Goal: Information Seeking & Learning: Learn about a topic

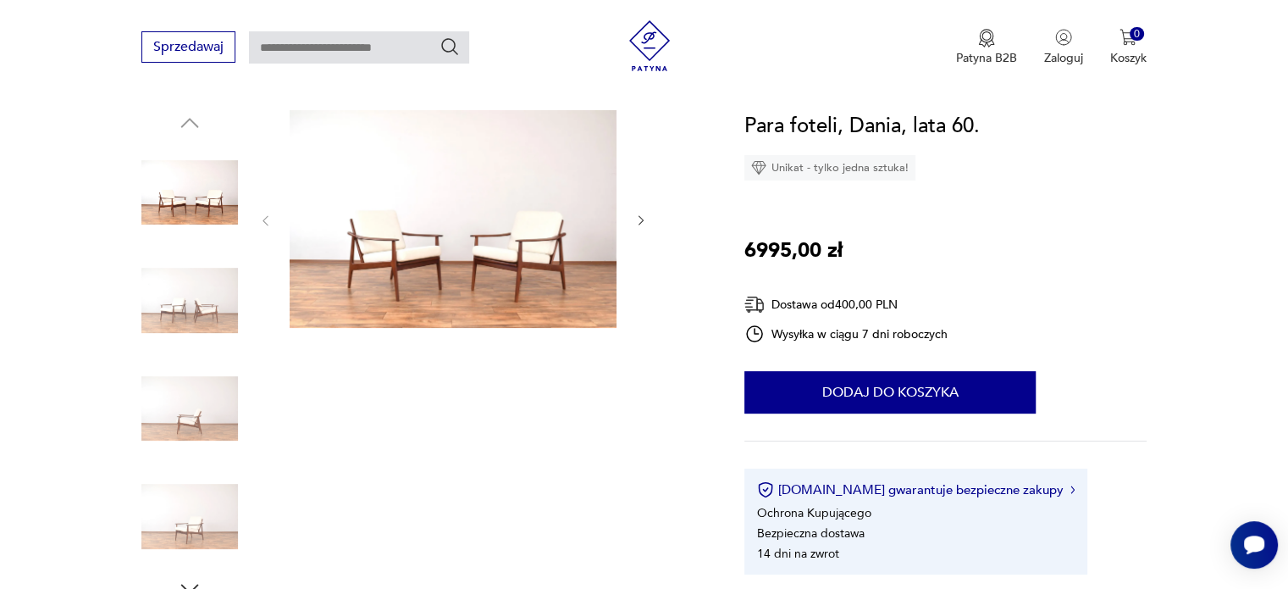
scroll to position [254, 0]
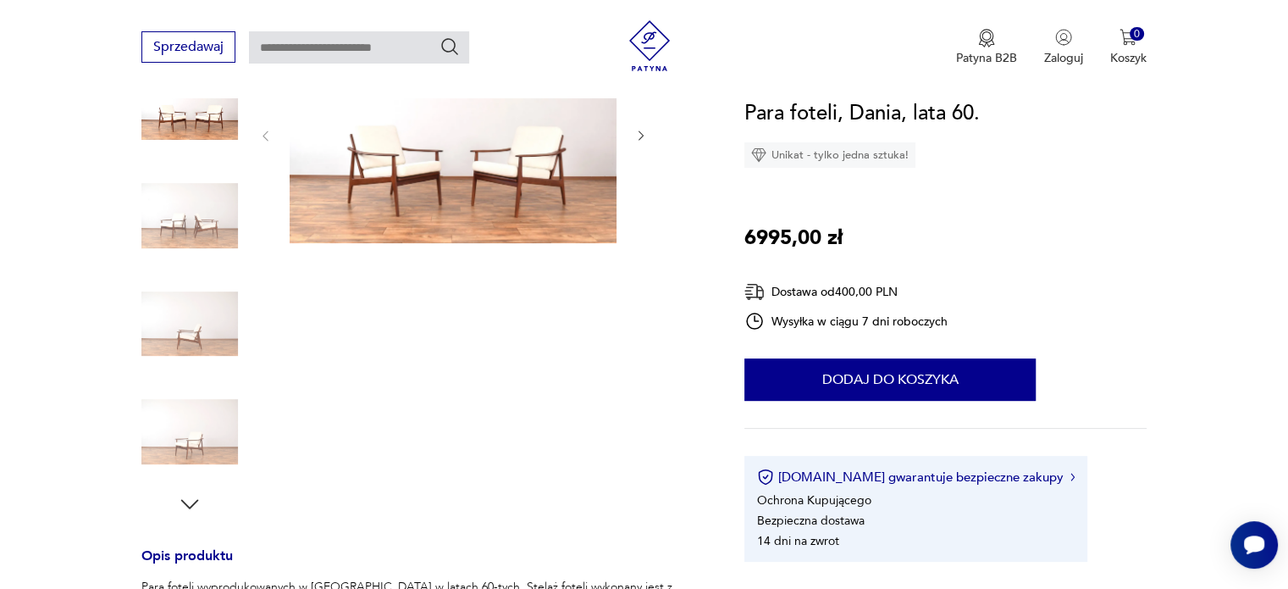
click at [189, 504] on icon "button" at bounding box center [189, 503] width 25 height 25
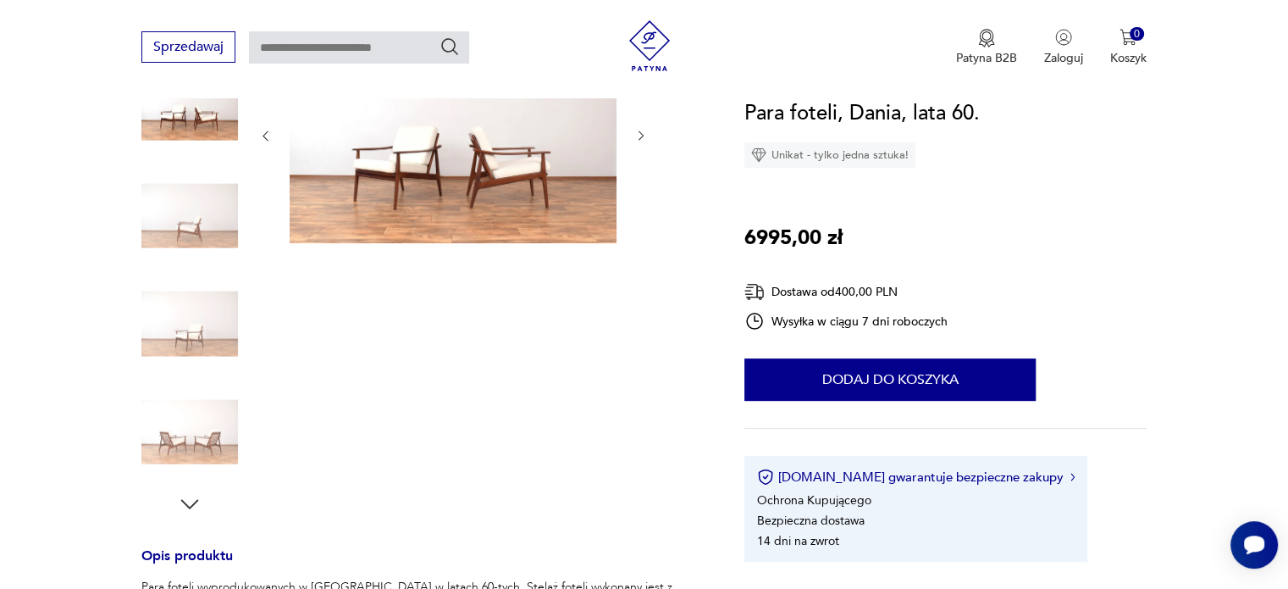
click at [200, 460] on img at bounding box center [189, 432] width 97 height 97
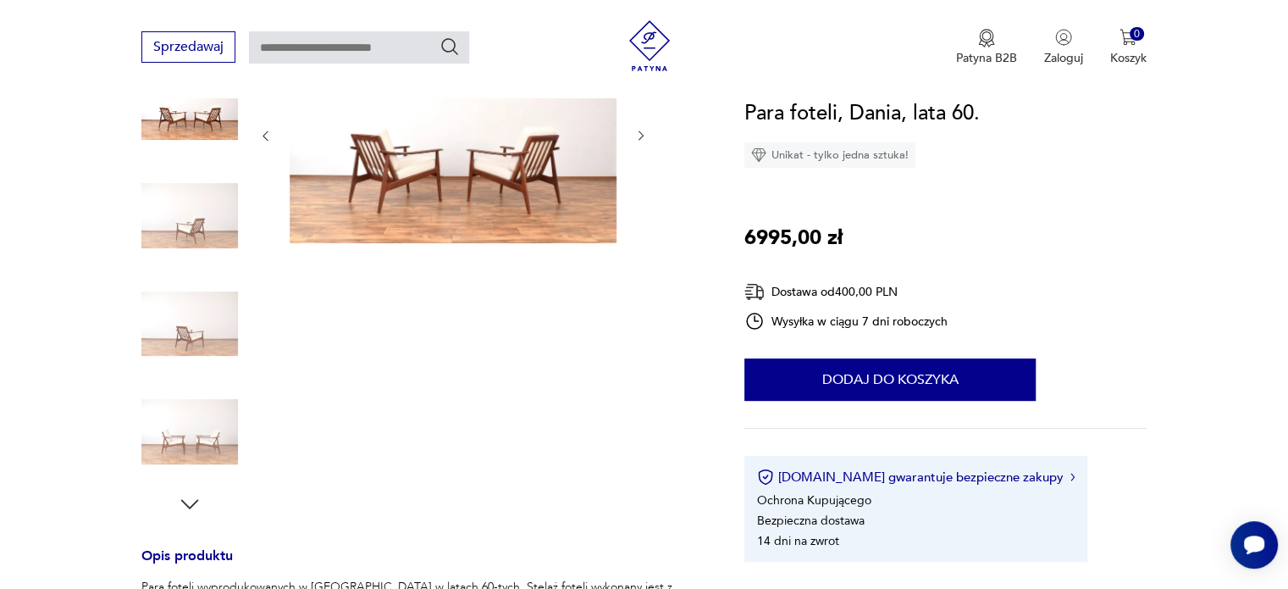
click at [193, 441] on img at bounding box center [189, 432] width 97 height 97
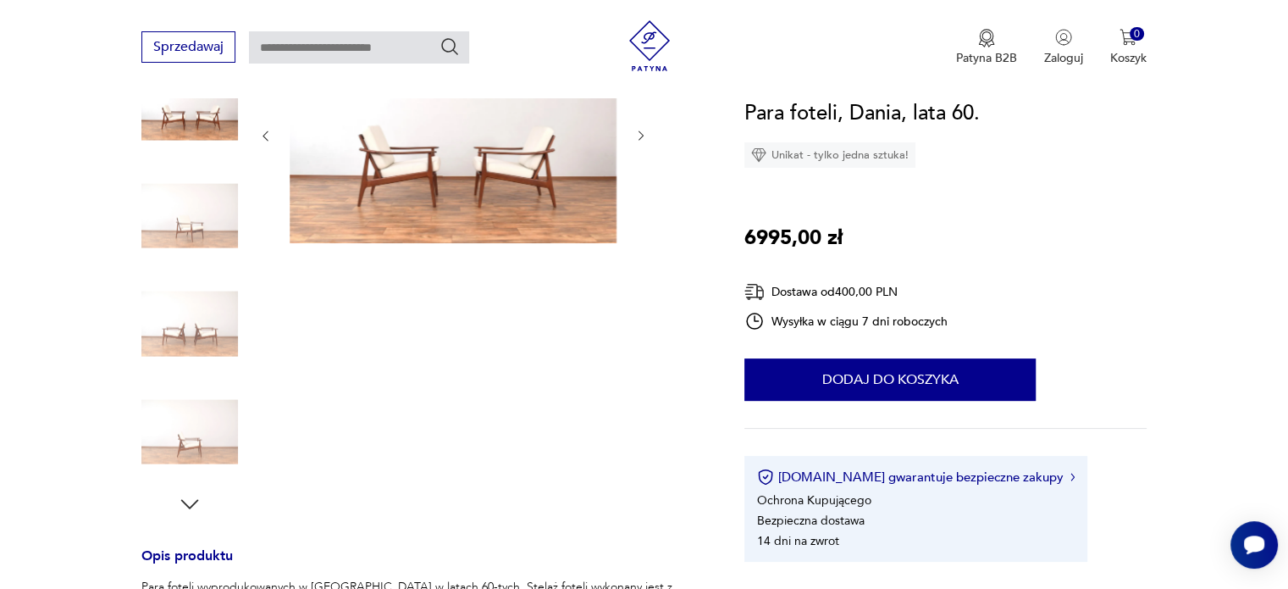
click at [190, 411] on img at bounding box center [189, 432] width 97 height 97
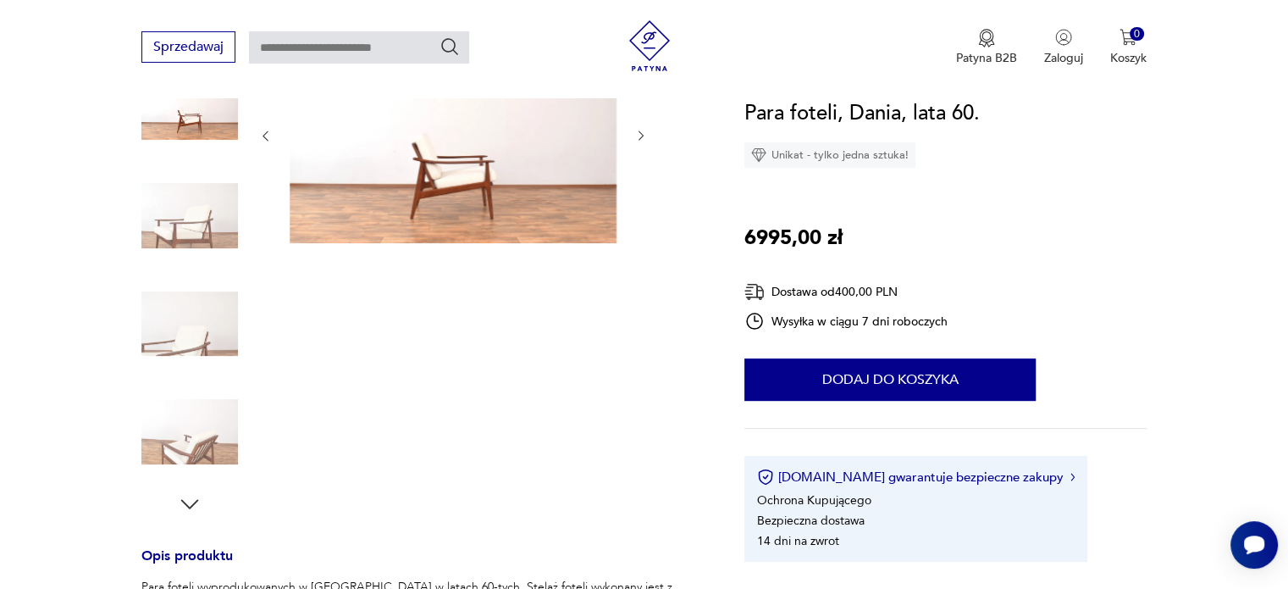
click at [174, 340] on img at bounding box center [189, 323] width 97 height 97
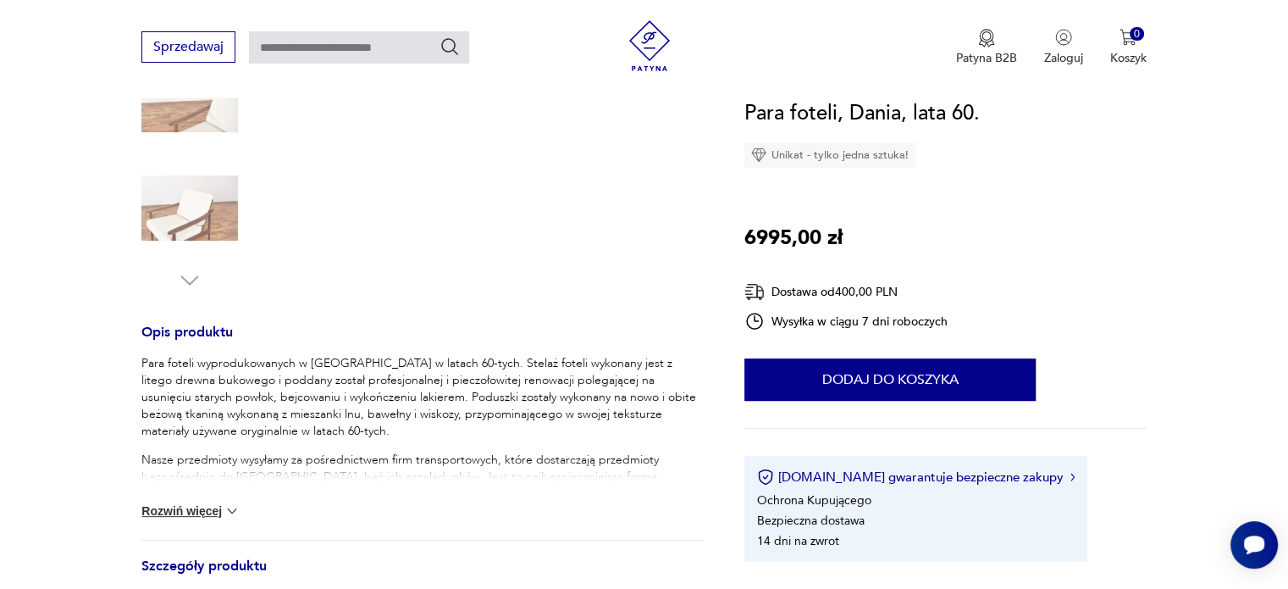
scroll to position [508, 0]
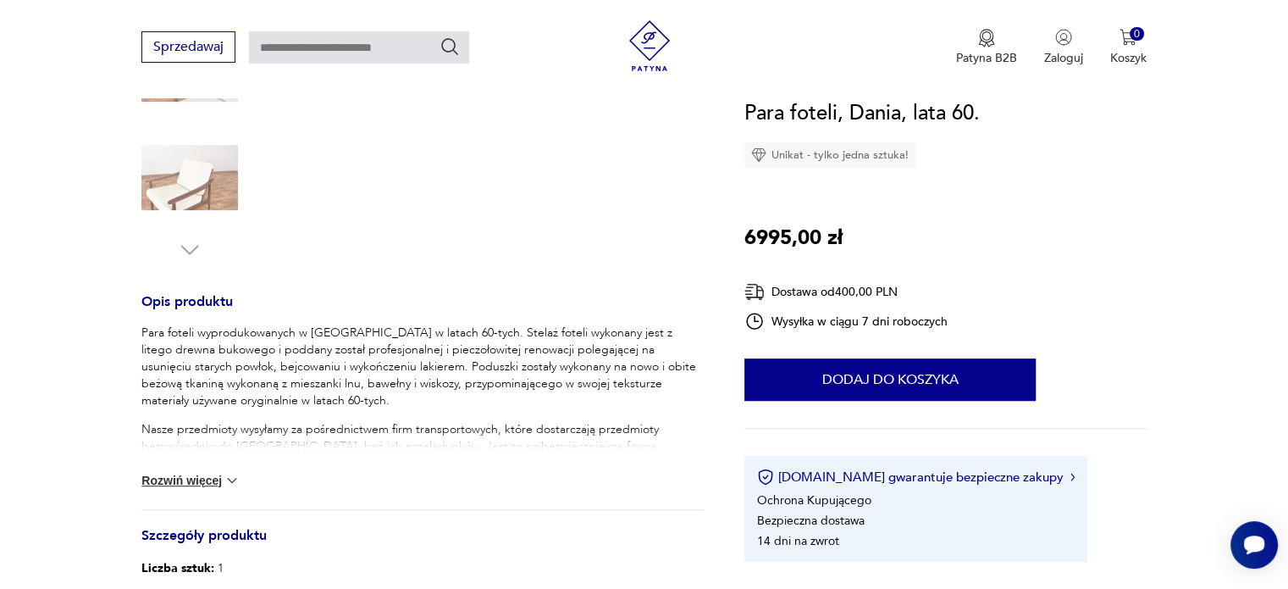
click at [220, 482] on button "Rozwiń więcej" at bounding box center [190, 480] width 98 height 17
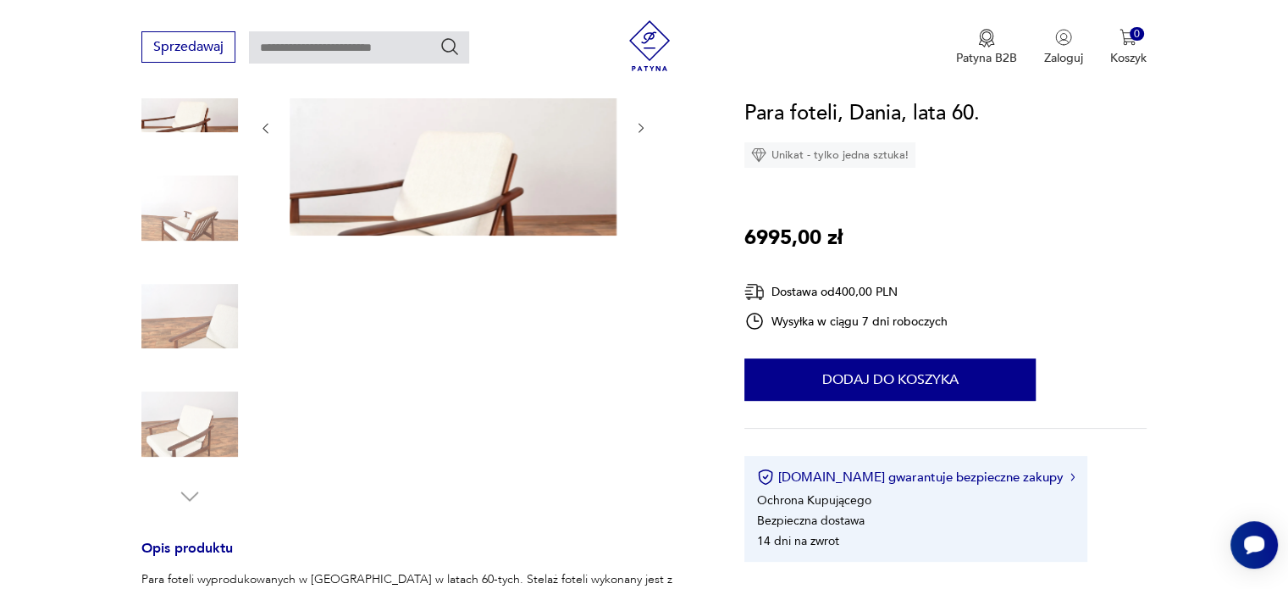
scroll to position [169, 0]
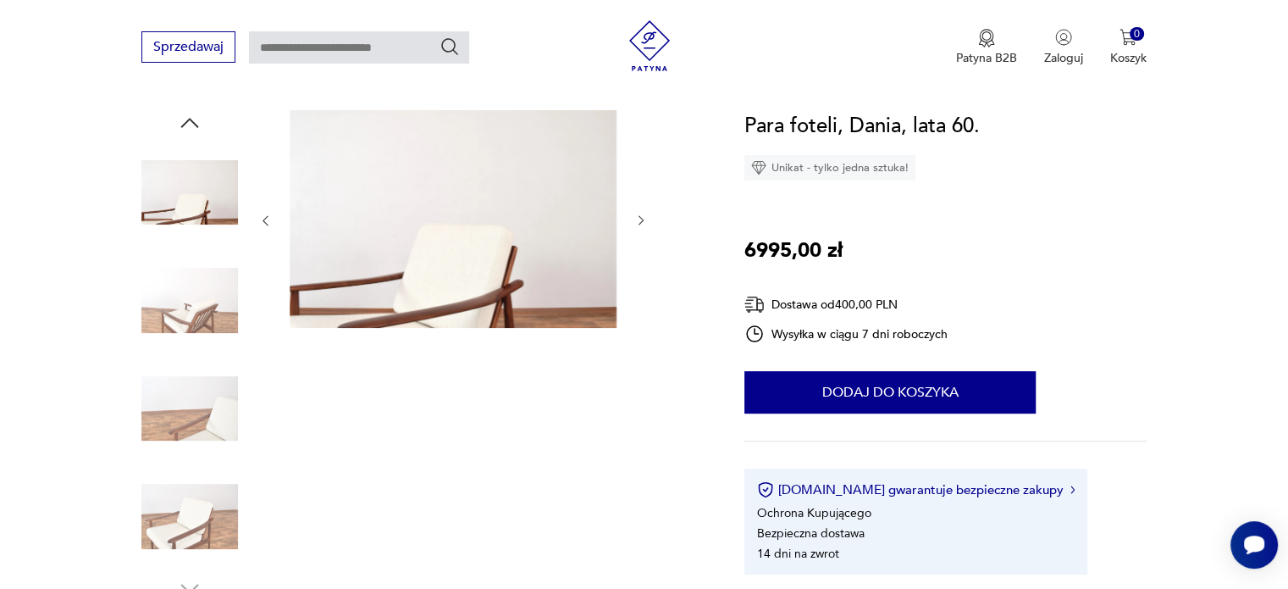
click at [552, 277] on img at bounding box center [453, 219] width 327 height 218
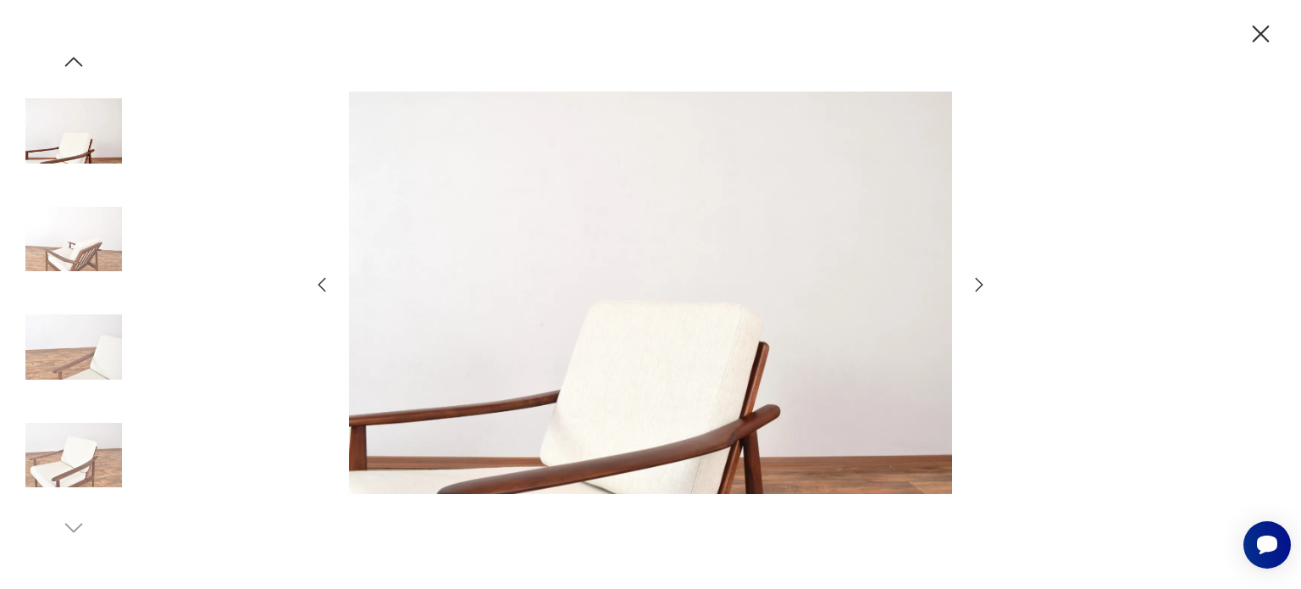
click at [977, 280] on icon "button" at bounding box center [979, 284] width 20 height 20
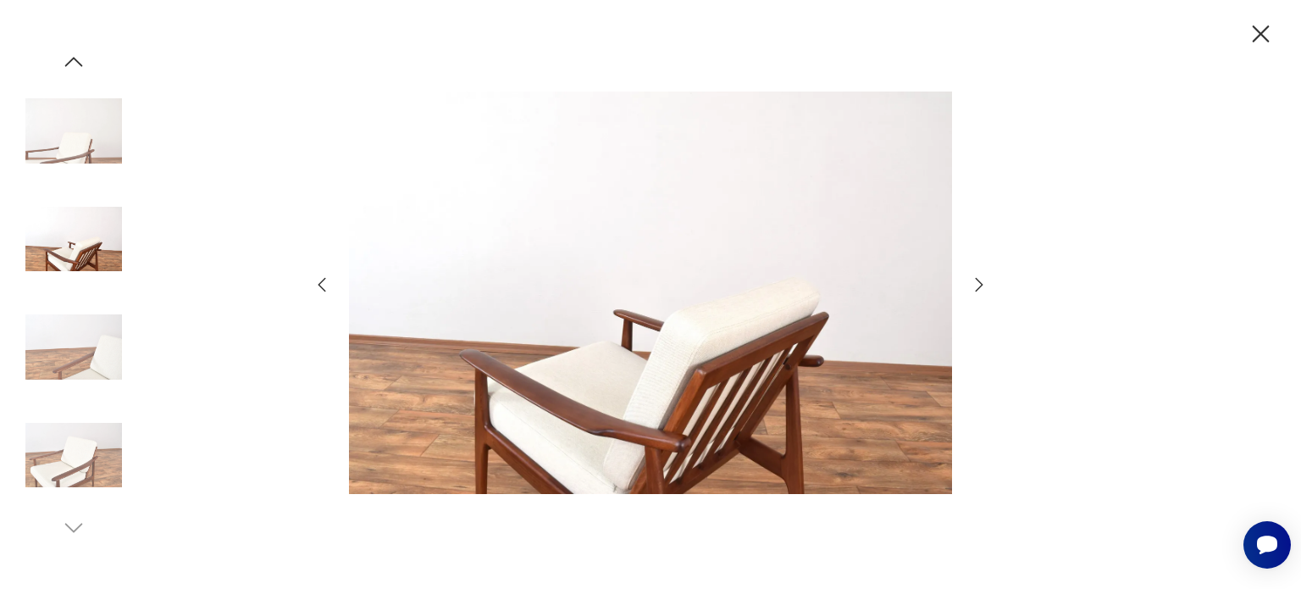
click at [977, 280] on icon "button" at bounding box center [979, 284] width 20 height 20
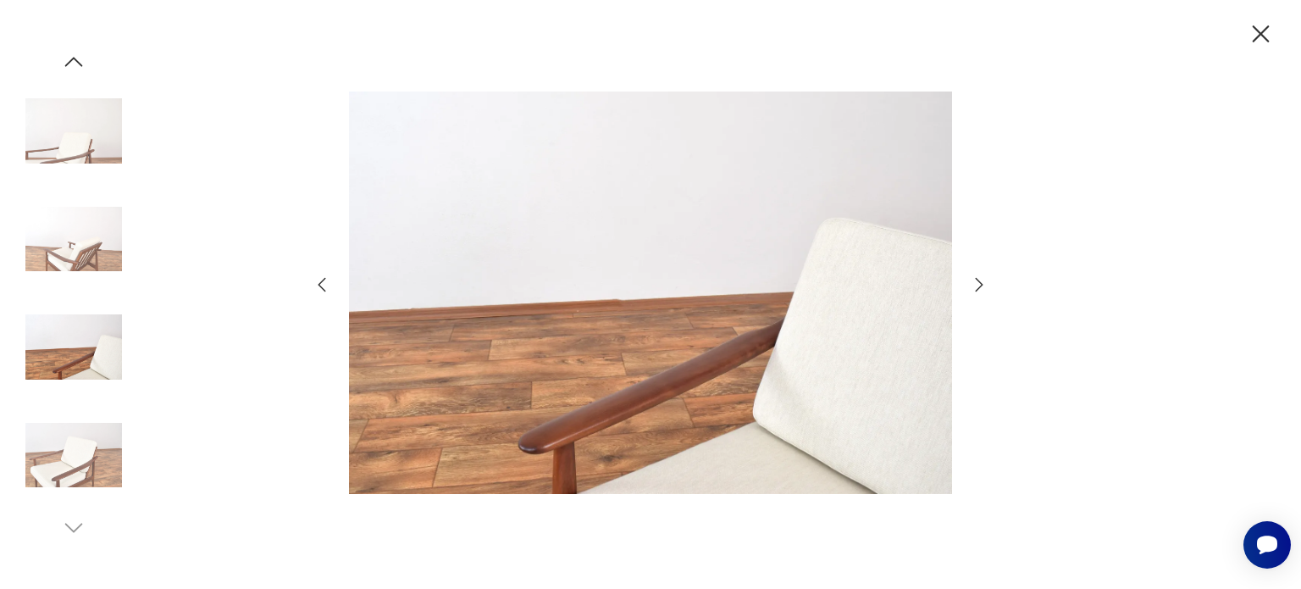
click at [977, 280] on icon "button" at bounding box center [979, 284] width 20 height 20
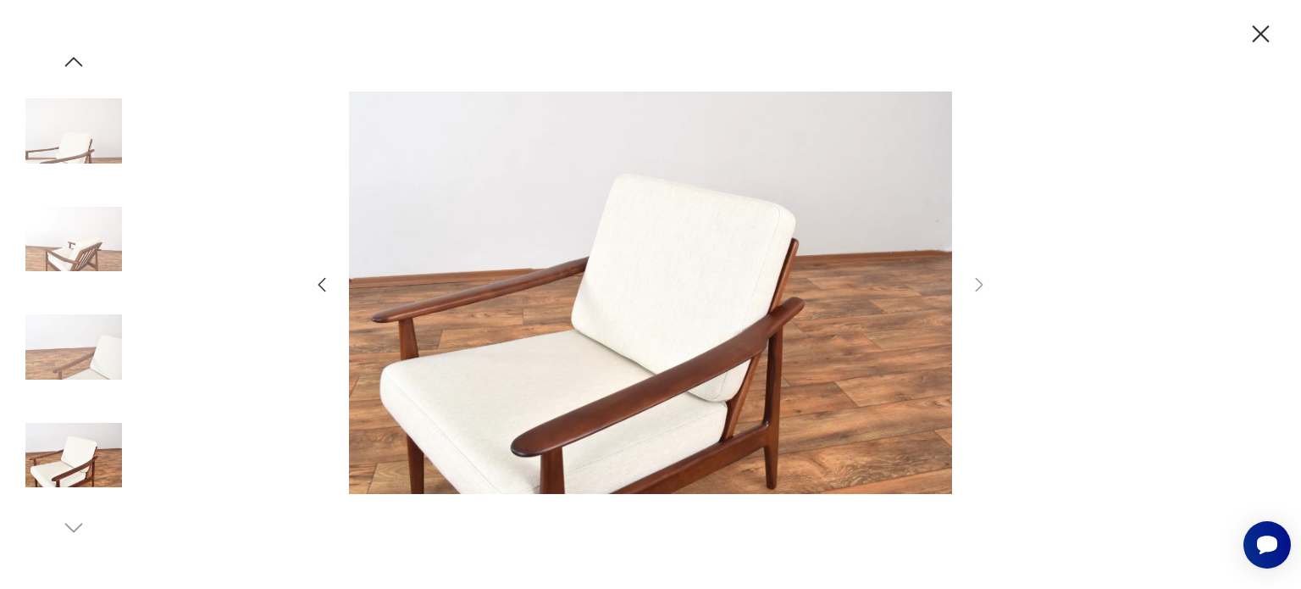
click at [321, 283] on icon "button" at bounding box center [322, 284] width 20 height 20
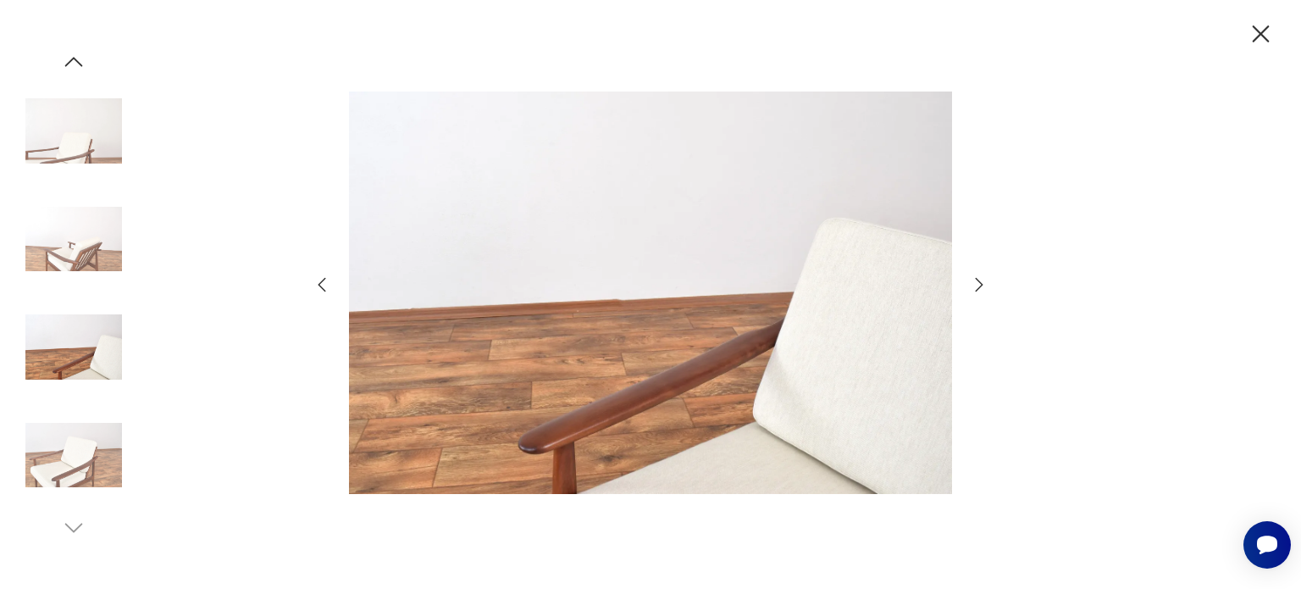
click at [321, 283] on icon "button" at bounding box center [322, 284] width 20 height 20
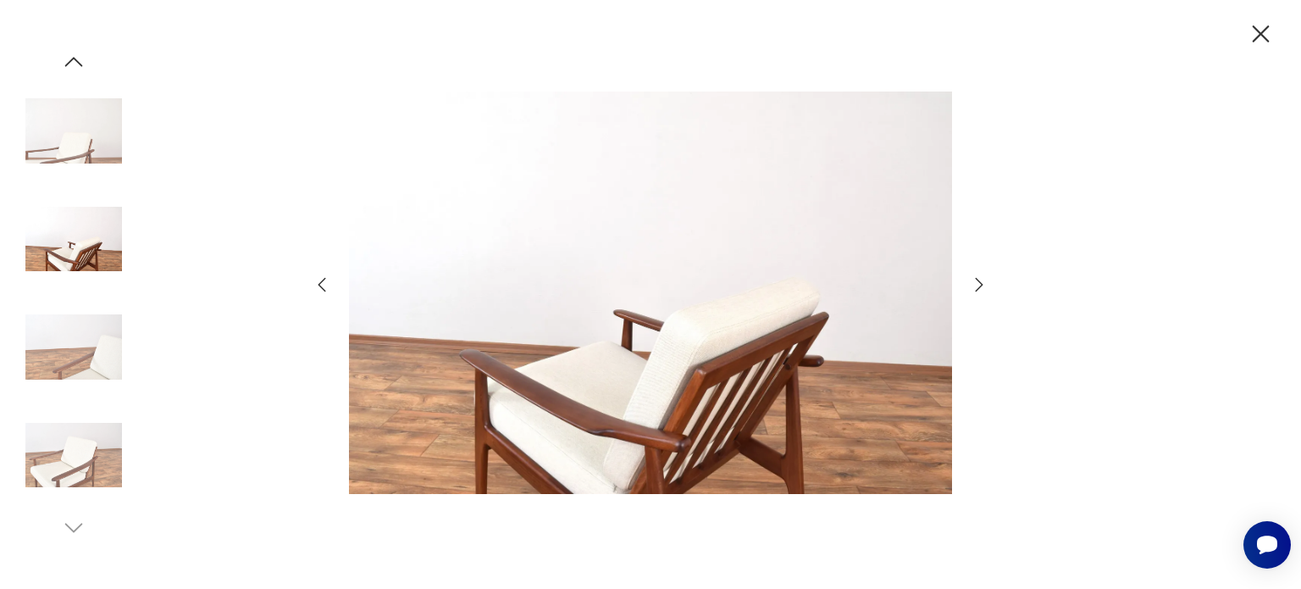
click at [324, 281] on icon "button" at bounding box center [322, 284] width 20 height 20
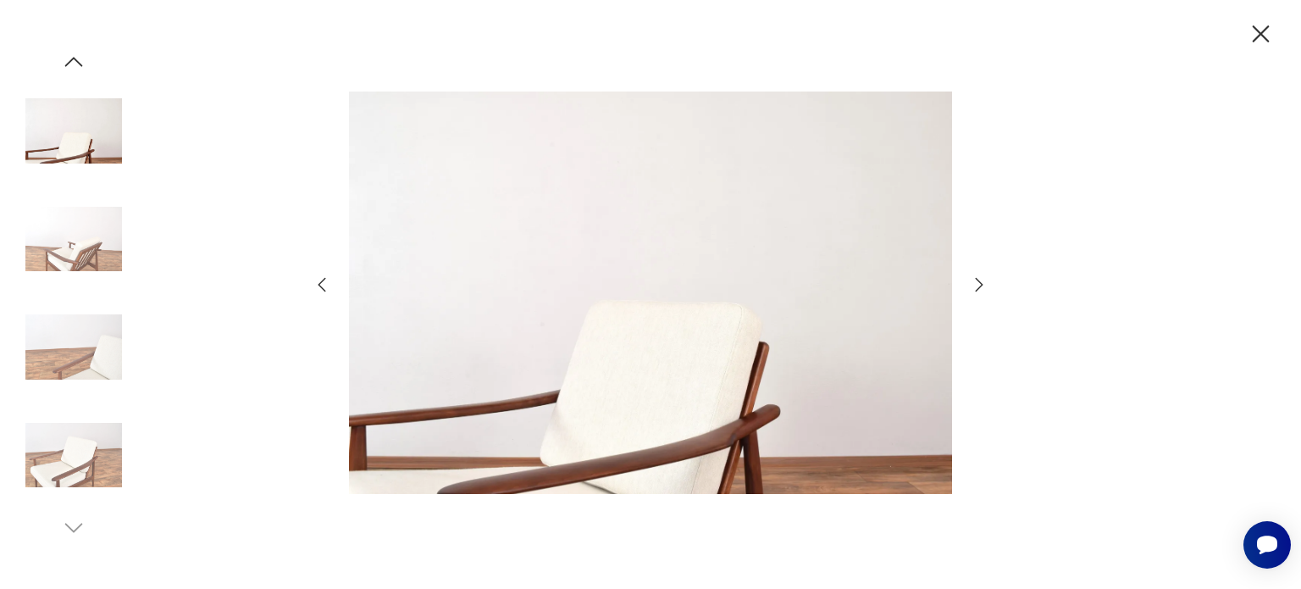
click at [320, 281] on icon "button" at bounding box center [322, 284] width 8 height 14
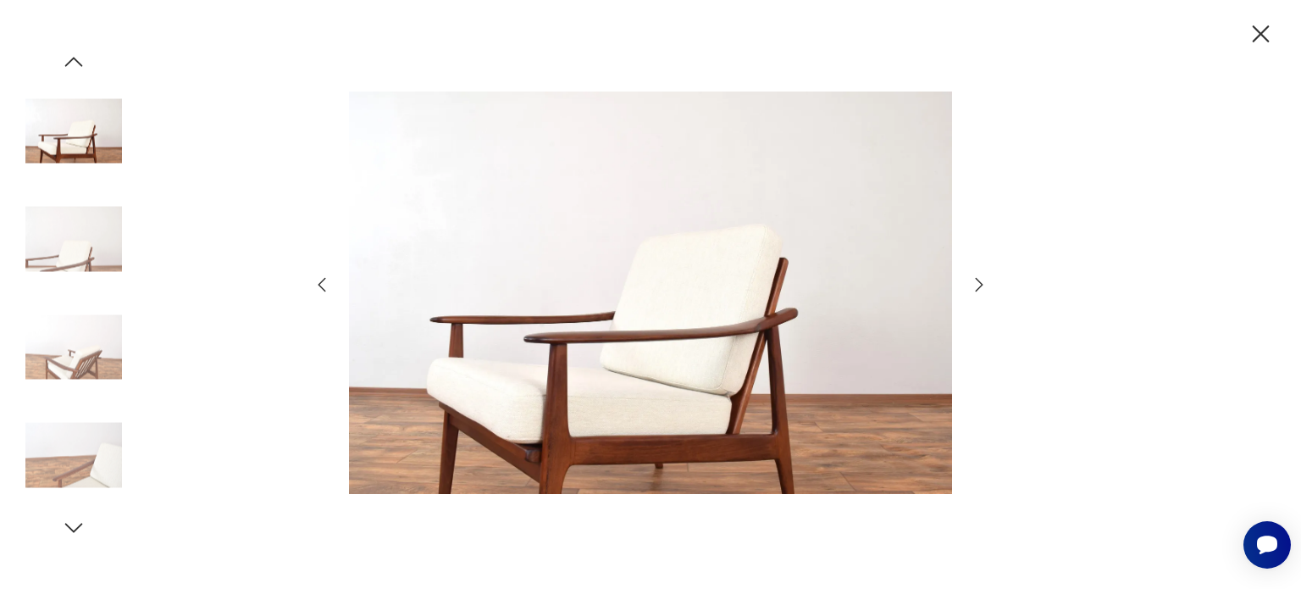
click at [320, 281] on icon "button" at bounding box center [322, 284] width 8 height 14
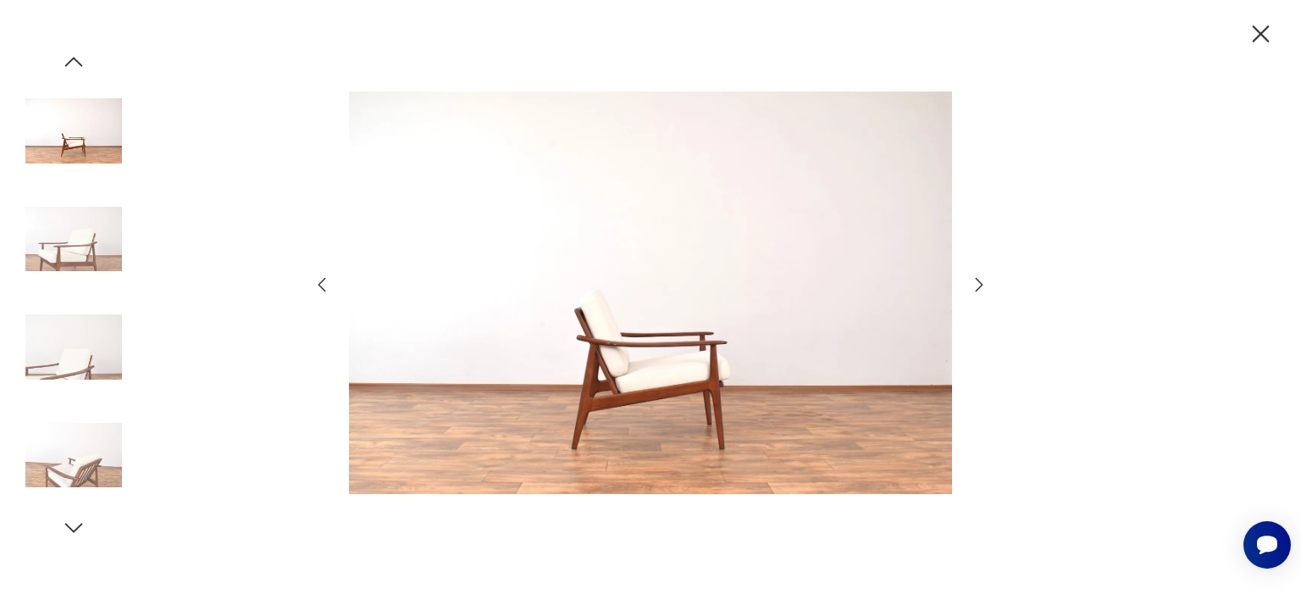
click at [320, 281] on icon "button" at bounding box center [322, 284] width 8 height 14
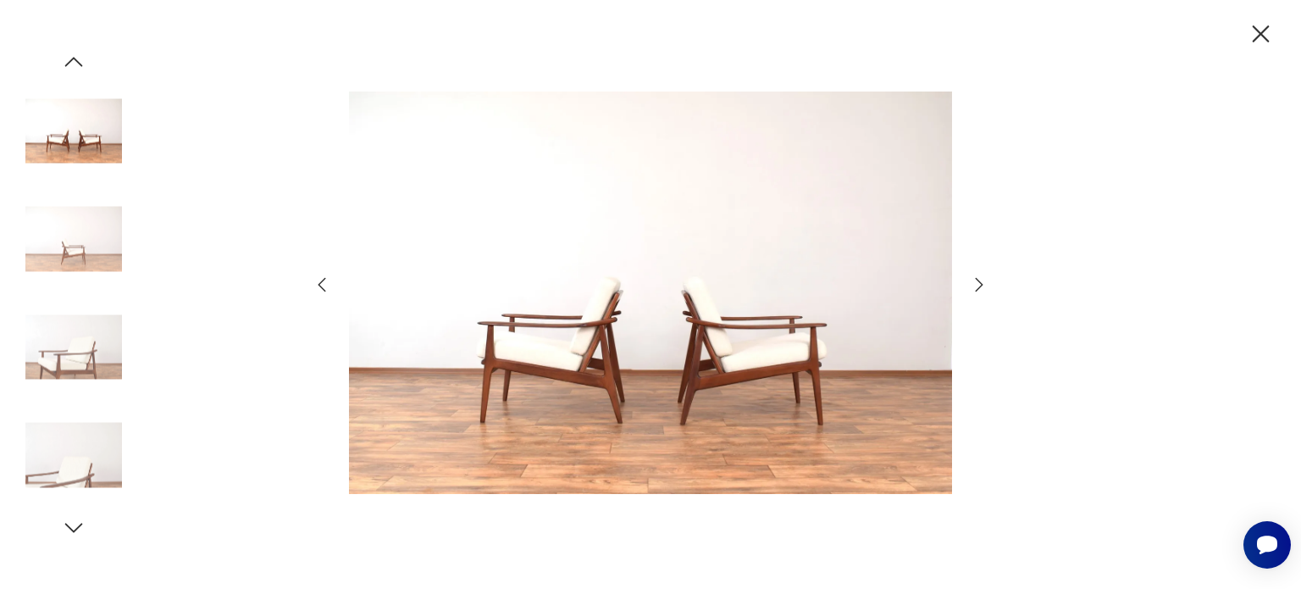
click at [322, 281] on icon "button" at bounding box center [322, 284] width 8 height 14
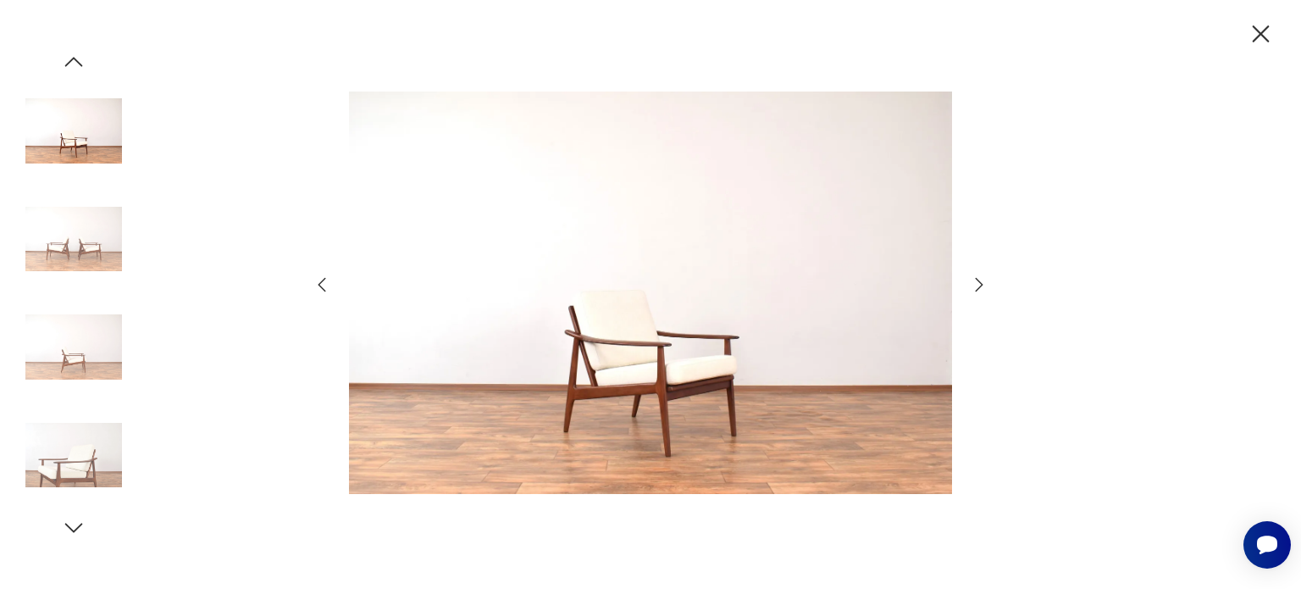
click at [1262, 25] on icon "button" at bounding box center [1261, 34] width 30 height 30
